Goal: Task Accomplishment & Management: Use online tool/utility

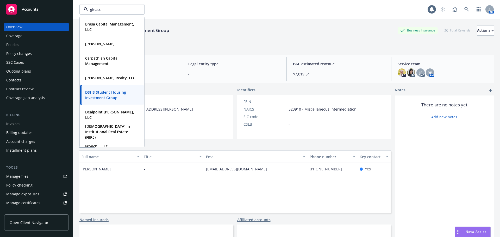
type input "[PERSON_NAME]"
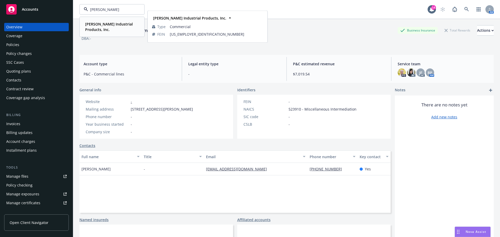
click at [95, 30] on span "[PERSON_NAME] Industrial Products, Inc." at bounding box center [111, 26] width 53 height 11
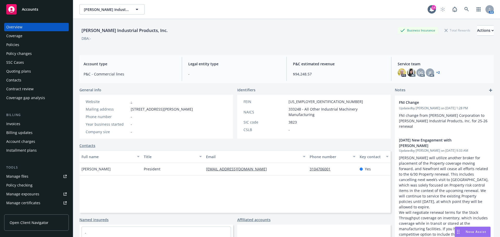
click at [33, 44] on div "Policies" at bounding box center [36, 45] width 60 height 8
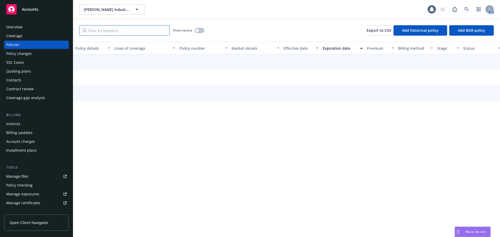
click at [148, 32] on input "Filter by keyword..." at bounding box center [124, 30] width 90 height 10
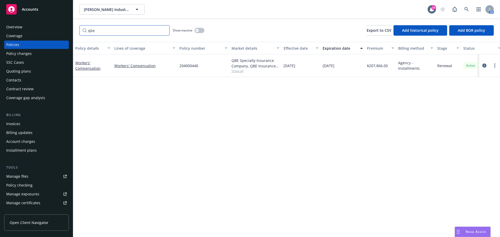
type input "qbe"
click at [110, 7] on span "[PERSON_NAME] Industrial Products, Inc." at bounding box center [106, 9] width 45 height 5
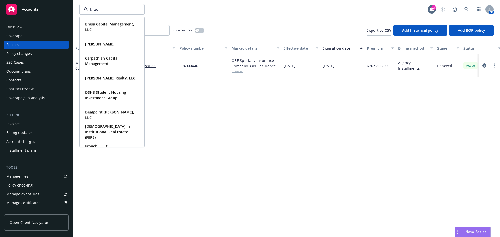
type input "brasa"
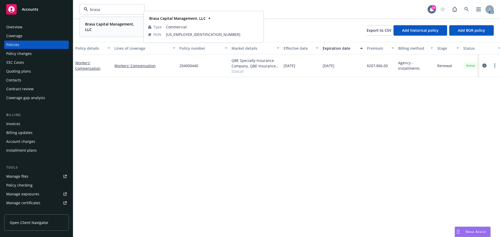
click at [101, 27] on span "Brasa Capital Management, LLC" at bounding box center [111, 26] width 53 height 11
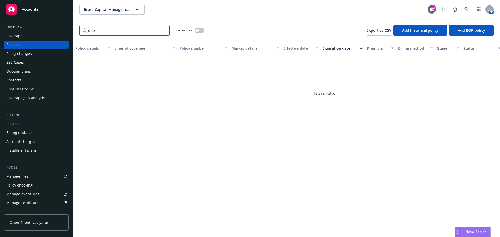
drag, startPoint x: 142, startPoint y: 27, endPoint x: 88, endPoint y: 27, distance: 54.2
click at [88, 27] on input "qbe" at bounding box center [124, 30] width 90 height 10
type input "0197614"
click at [120, 11] on span "Brasa Capital Management, LLC" at bounding box center [106, 9] width 45 height 5
click at [182, 14] on div "Brasa Capital Management, LLC Type Commercial FEIN [US_EMPLOYER_IDENTIFICATION_…" at bounding box center [253, 9] width 348 height 10
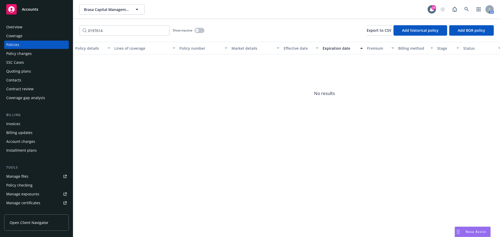
click at [205, 30] on div "0197614 Show inactive Export to CSV Add historical policy Add BOR policy" at bounding box center [286, 30] width 427 height 23
click at [198, 30] on icon "button" at bounding box center [197, 30] width 2 height 2
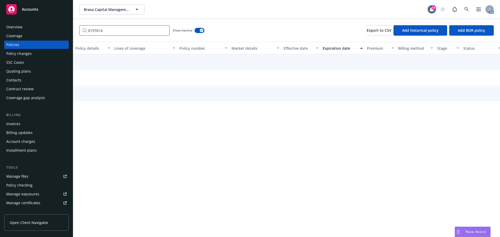
click at [129, 31] on input "0197614" at bounding box center [124, 30] width 90 height 10
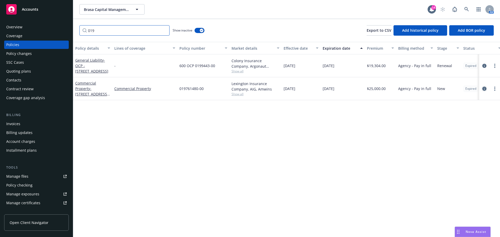
type input "019"
click at [484, 88] on icon "circleInformation" at bounding box center [484, 89] width 4 height 4
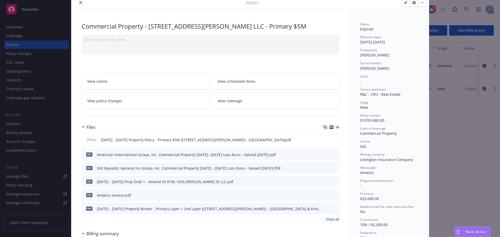
scroll to position [52, 0]
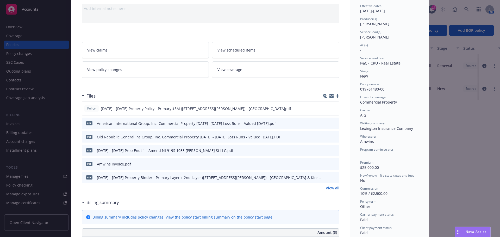
click at [336, 98] on icon "button" at bounding box center [338, 96] width 4 height 4
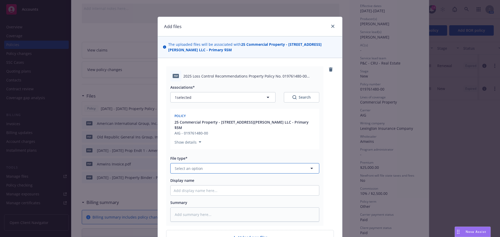
click at [207, 165] on button "Select an option" at bounding box center [244, 168] width 149 height 10
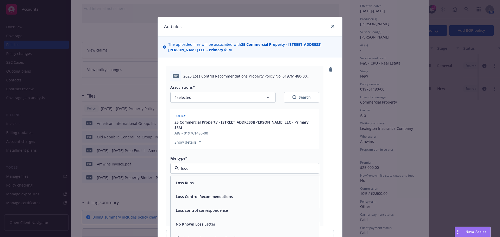
type input "loss c"
click at [202, 180] on span "Loss Control Recommendations" at bounding box center [204, 182] width 57 height 5
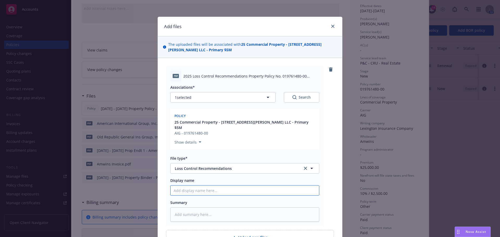
click at [240, 186] on input "Display name" at bounding box center [245, 191] width 148 height 10
paste input "2025 Loss Control Recommendations Property Policy No. 019761480-00 ([STREET_ADD…"
type textarea "x"
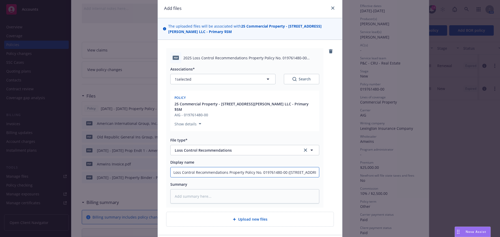
scroll to position [51, 0]
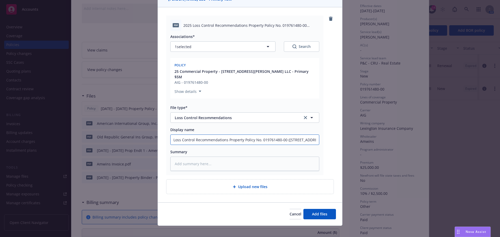
type input "2025 Loss Control Recommendations Property Policy No. 019761480-00 ([STREET_ADD…"
type textarea "x"
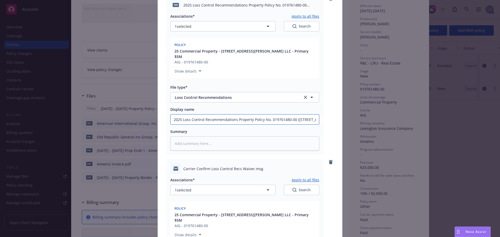
scroll to position [155, 0]
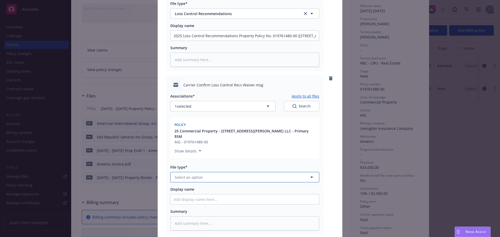
click at [200, 172] on button "Select an option" at bounding box center [244, 177] width 149 height 10
type input "compli"
click at [189, 189] on span "Compliance" at bounding box center [186, 191] width 21 height 5
click at [199, 195] on input "Display name" at bounding box center [245, 200] width 148 height 10
click at [227, 195] on input "Display name" at bounding box center [245, 200] width 148 height 10
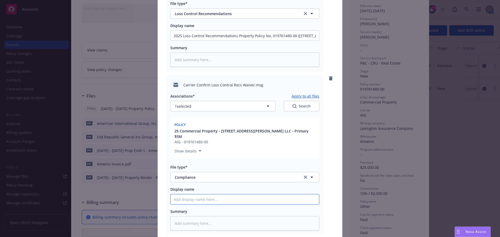
paste input "Carrier Confirm Loss Control Recs Waiver"
type textarea "x"
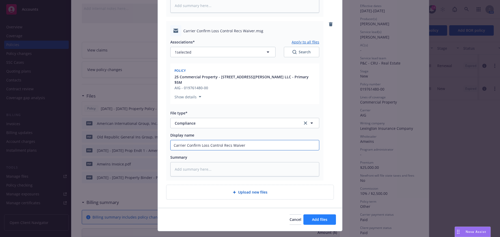
type input "Carrier Confirm Loss Control Recs Waiver"
click at [313, 217] on span "Add files" at bounding box center [319, 219] width 15 height 5
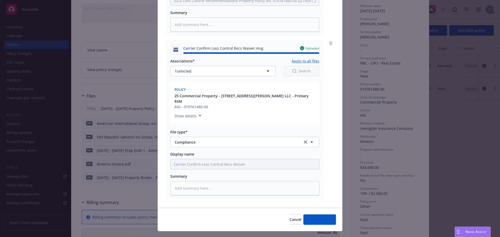
type textarea "x"
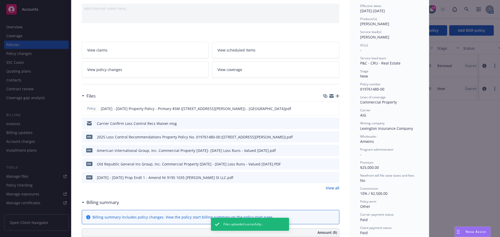
scroll to position [0, 0]
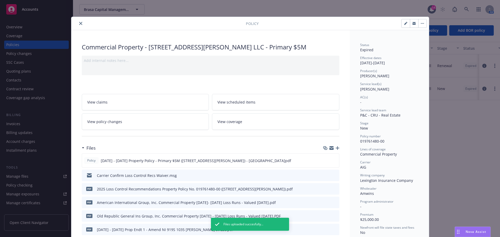
click at [80, 23] on icon "close" at bounding box center [80, 23] width 3 height 3
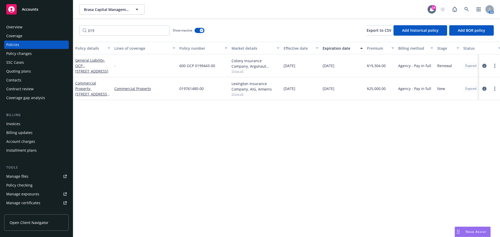
click at [473, 233] on span "Nova Assist" at bounding box center [476, 232] width 21 height 4
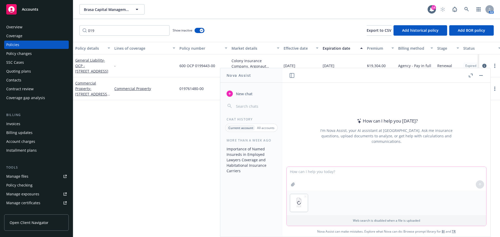
click at [308, 171] on textarea at bounding box center [386, 179] width 199 height 24
type textarea "From this draft policy, when would there be a payout?"
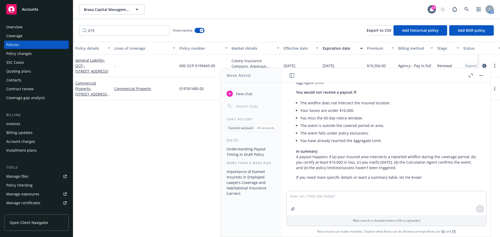
scroll to position [141, 0]
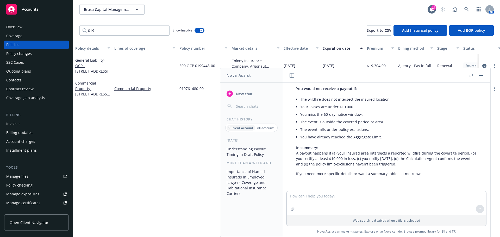
click at [195, 3] on div "Brasa Capital Management, LLC 14 AM" at bounding box center [286, 9] width 427 height 19
click at [111, 7] on span "Brasa Capital Management, LLC" at bounding box center [106, 9] width 45 height 5
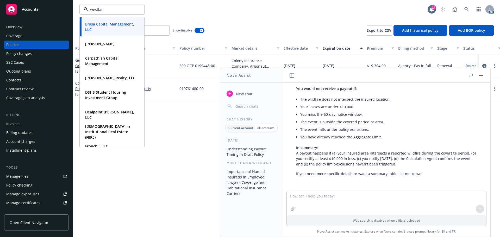
type input "westland"
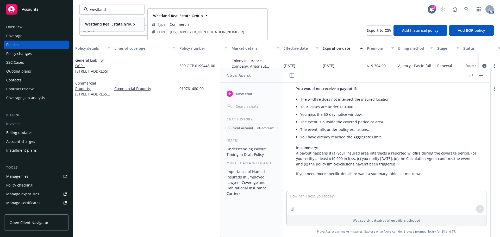
click at [112, 27] on span "Westland Real Estate Group" at bounding box center [110, 23] width 50 height 5
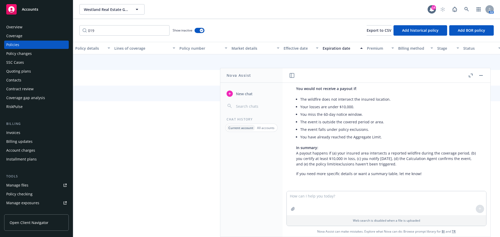
click at [20, 192] on div "Policy checking" at bounding box center [19, 194] width 26 height 8
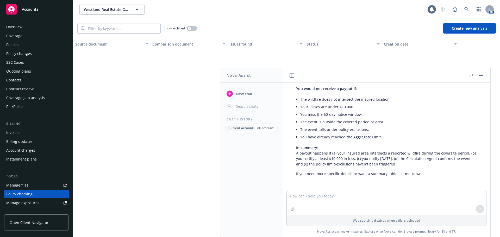
scroll to position [67, 0]
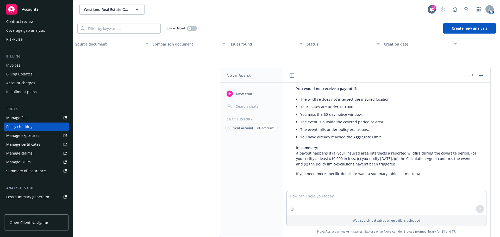
click at [482, 76] on button "button" at bounding box center [481, 75] width 6 height 6
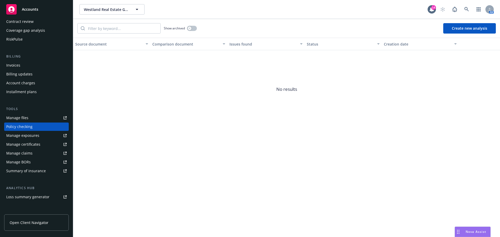
click at [472, 31] on button "Create new analysis" at bounding box center [469, 28] width 53 height 10
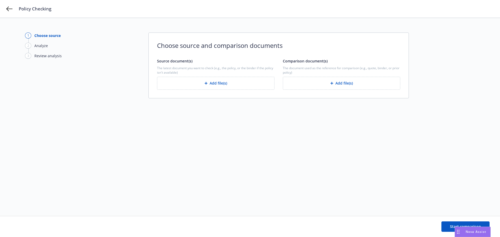
click at [338, 78] on button "Add file(s)" at bounding box center [341, 83] width 117 height 13
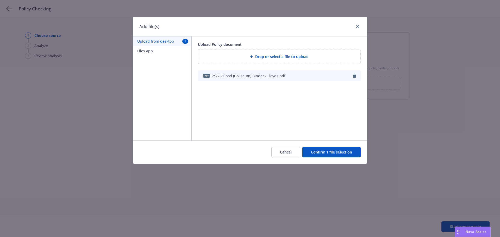
click at [333, 150] on button "Confirm 1 file selection" at bounding box center [331, 152] width 58 height 10
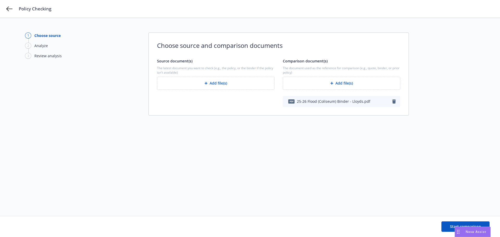
click at [239, 75] on div "The latest document you want to check (e.g., the policy, or the binder if the p…" at bounding box center [215, 78] width 117 height 24
click at [226, 85] on button "Add file(s)" at bounding box center [215, 83] width 117 height 13
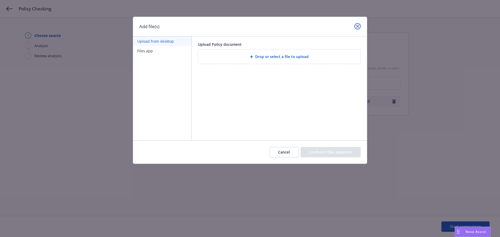
click at [358, 26] on icon "close" at bounding box center [357, 26] width 3 height 3
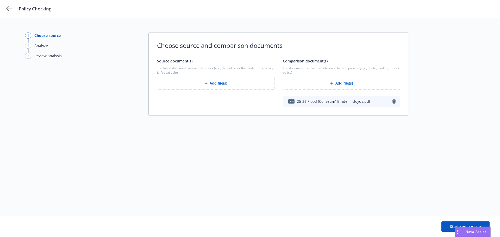
click at [205, 81] on button "Add file(s)" at bounding box center [215, 83] width 117 height 13
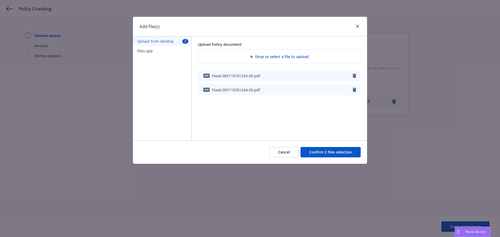
click at [325, 153] on button "Confirm 2 files selection" at bounding box center [330, 152] width 60 height 10
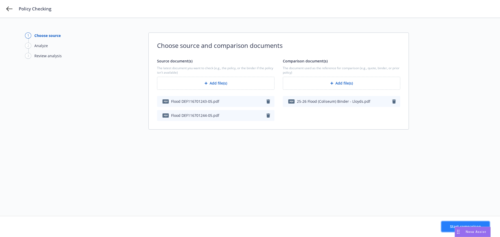
click at [454, 222] on button "Start comparison" at bounding box center [465, 227] width 48 height 10
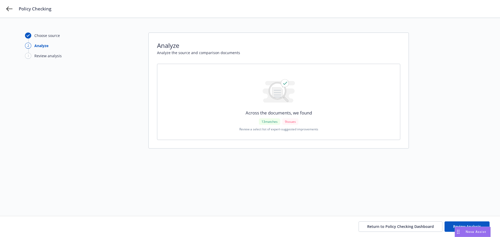
click at [472, 123] on div "Choose source 2 Analyze 3 Review analysis Analyze Analyze the source and compar…" at bounding box center [250, 117] width 450 height 169
click at [461, 224] on button "Review Analysis" at bounding box center [466, 227] width 45 height 10
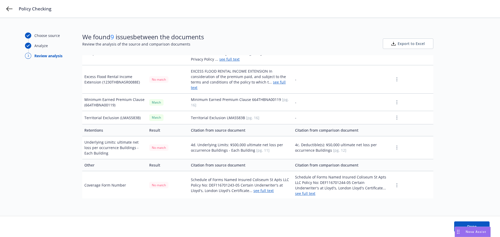
scroll to position [336, 0]
